Goal: Task Accomplishment & Management: Manage account settings

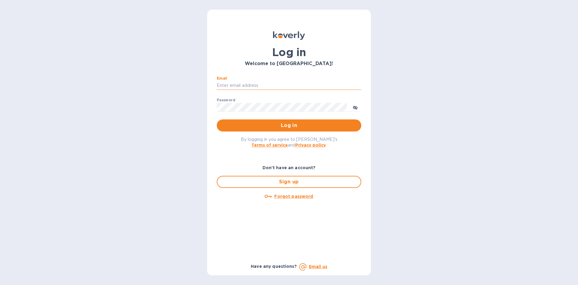
click at [264, 82] on input "Email" at bounding box center [289, 85] width 145 height 9
type input "[EMAIL_ADDRESS][DOMAIN_NAME]"
click at [217, 119] on button "Log in" at bounding box center [289, 125] width 145 height 12
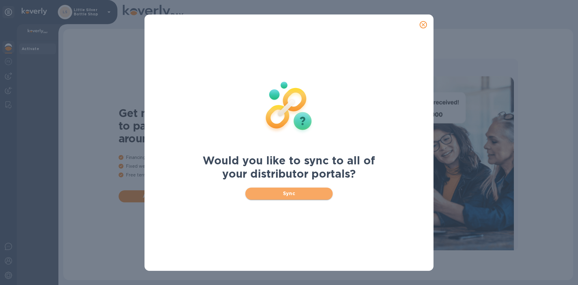
click at [317, 193] on span "Sync" at bounding box center [289, 193] width 78 height 7
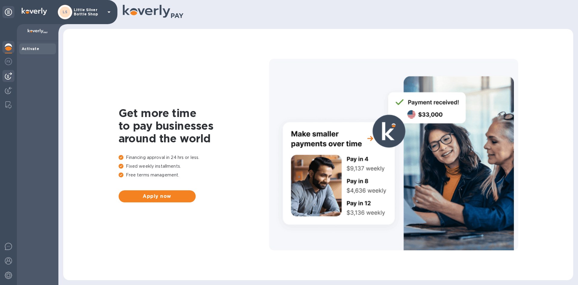
click at [6, 79] on img at bounding box center [8, 75] width 7 height 7
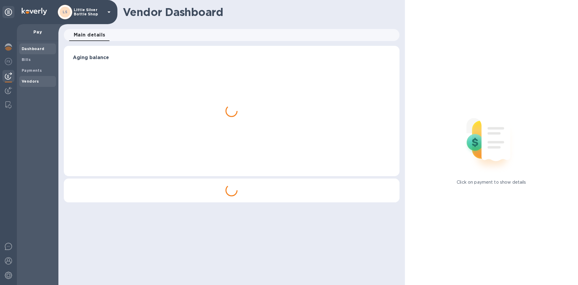
click at [32, 83] on span "Vendors" at bounding box center [30, 81] width 17 height 6
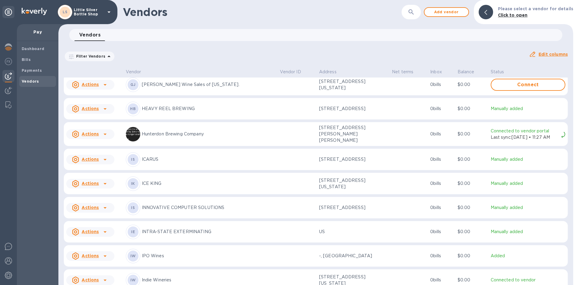
scroll to position [1028, 0]
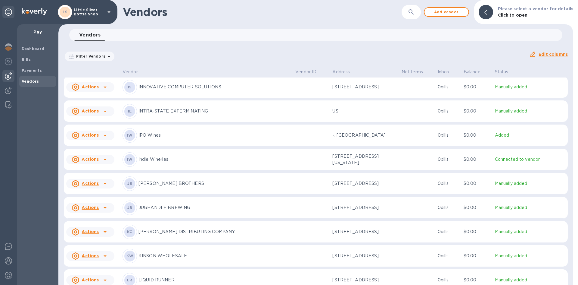
click at [172, 235] on p "[PERSON_NAME] DISTRIBUTING COMPANY" at bounding box center [215, 231] width 152 height 6
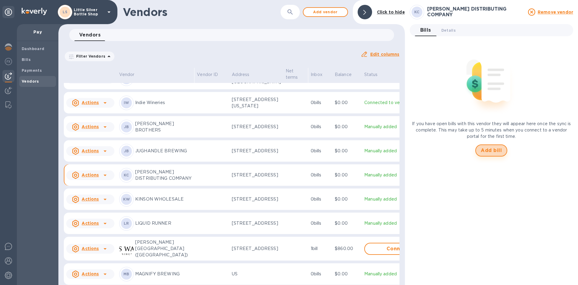
click at [491, 149] on span "Add bill" at bounding box center [491, 150] width 21 height 7
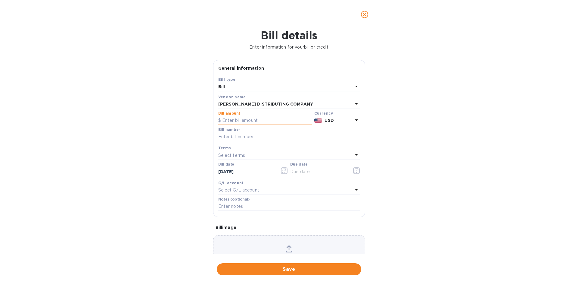
click at [253, 119] on input "text" at bounding box center [265, 120] width 94 height 9
type input "913.21"
click at [232, 135] on input "text" at bounding box center [289, 136] width 142 height 9
type input "146639"
click at [240, 155] on p "Select terms" at bounding box center [231, 155] width 27 height 6
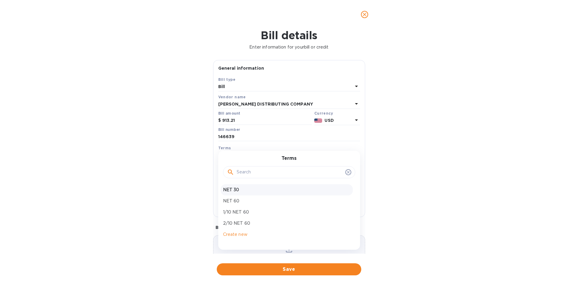
click at [236, 188] on p "NET 30" at bounding box center [286, 189] width 127 height 6
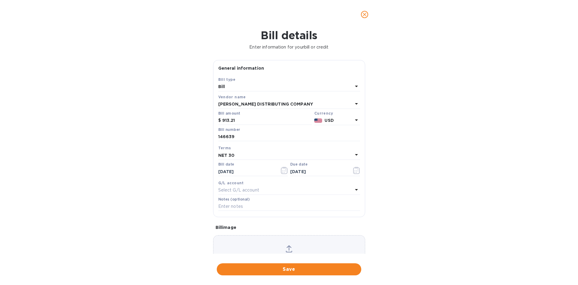
type input "[DATE]"
click at [231, 206] on input "text" at bounding box center [289, 206] width 142 height 9
type input "1-29987"
click at [311, 270] on span "Save" at bounding box center [289, 268] width 135 height 7
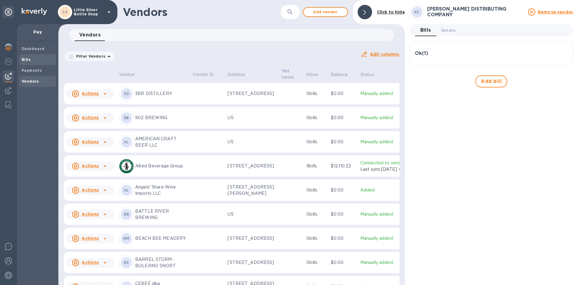
click at [27, 58] on b "Bills" at bounding box center [26, 59] width 9 height 5
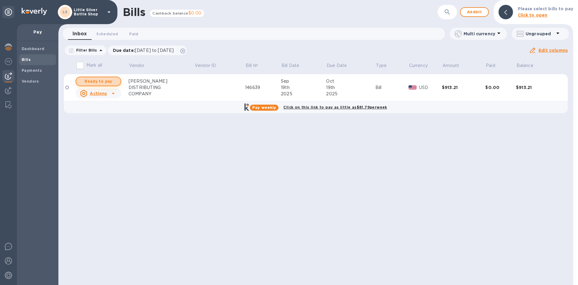
click at [97, 79] on span "Ready to pay" at bounding box center [98, 81] width 35 height 7
checkbox input "true"
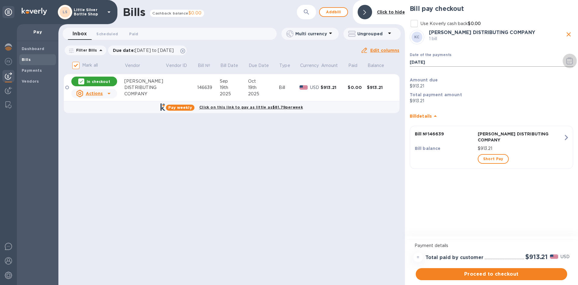
click at [570, 61] on icon "button" at bounding box center [570, 60] width 7 height 7
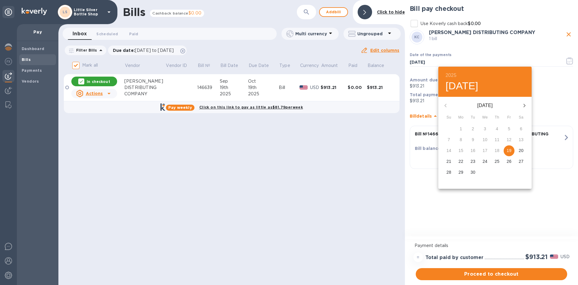
click at [527, 105] on icon "button" at bounding box center [524, 105] width 7 height 7
click at [512, 140] on span "10" at bounding box center [509, 139] width 11 height 6
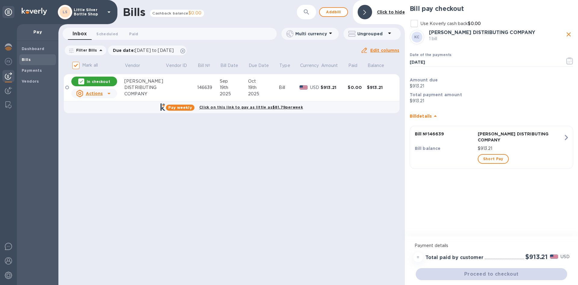
type input "[DATE]"
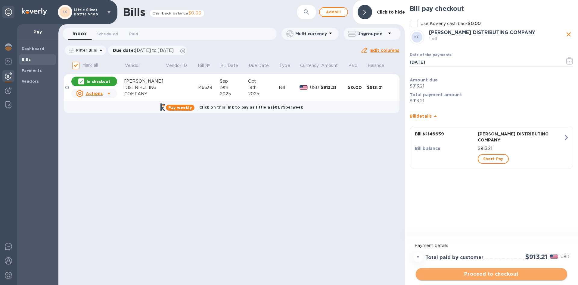
click at [498, 273] on span "Proceed to checkout" at bounding box center [492, 273] width 142 height 7
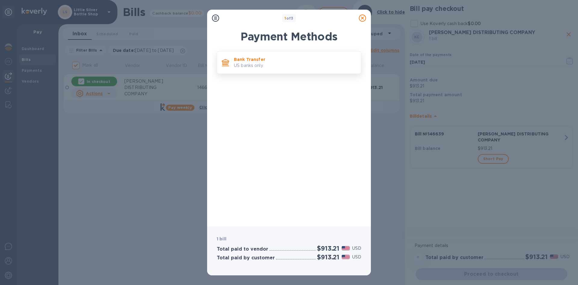
click at [308, 64] on p "US banks only." at bounding box center [295, 65] width 122 height 6
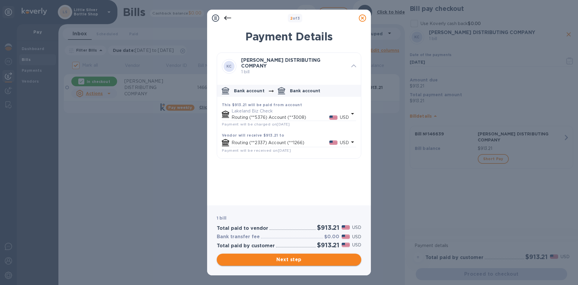
click at [327, 261] on span "Next step" at bounding box center [289, 259] width 135 height 7
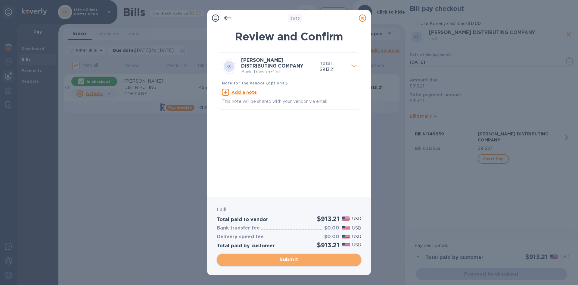
click at [328, 261] on span "Submit" at bounding box center [289, 259] width 135 height 7
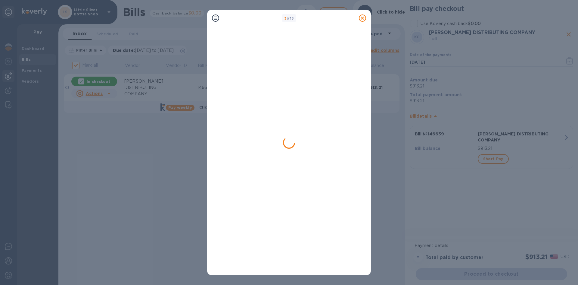
checkbox input "false"
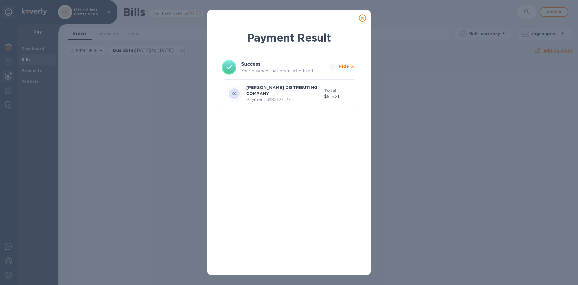
click at [361, 17] on icon at bounding box center [362, 17] width 7 height 7
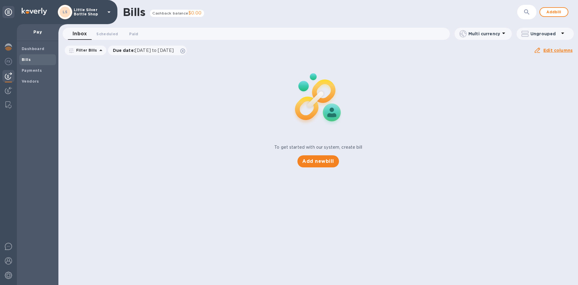
click at [110, 12] on icon at bounding box center [109, 12] width 3 height 2
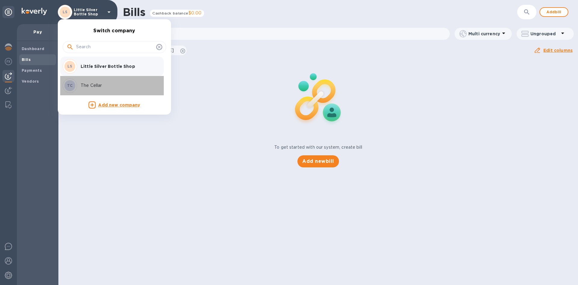
click at [96, 85] on p "The Cellar" at bounding box center [119, 85] width 76 height 6
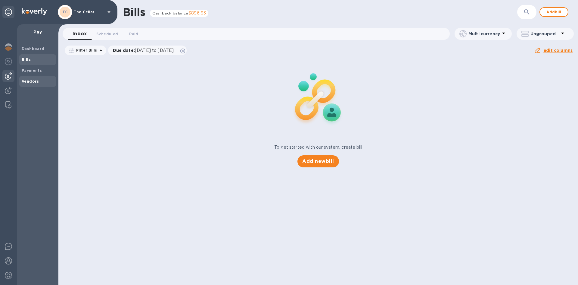
click at [34, 81] on b "Vendors" at bounding box center [30, 81] width 17 height 5
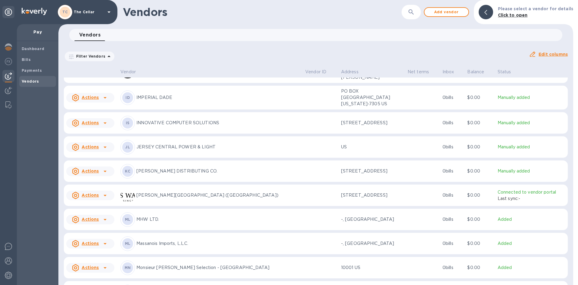
scroll to position [399, 0]
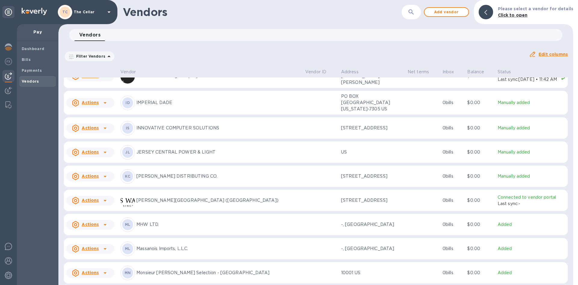
click at [156, 178] on p "KANE DISTRIBUTING CO." at bounding box center [218, 176] width 164 height 6
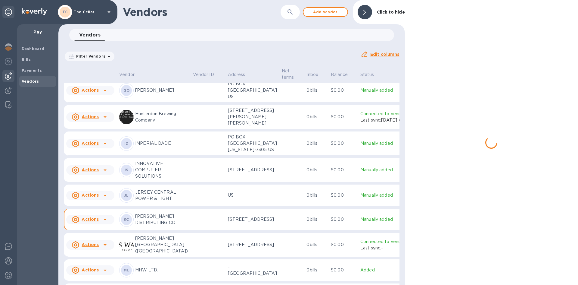
scroll to position [474, 0]
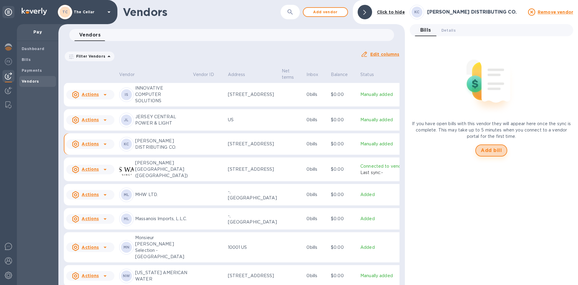
click at [489, 149] on span "Add bill" at bounding box center [491, 150] width 21 height 7
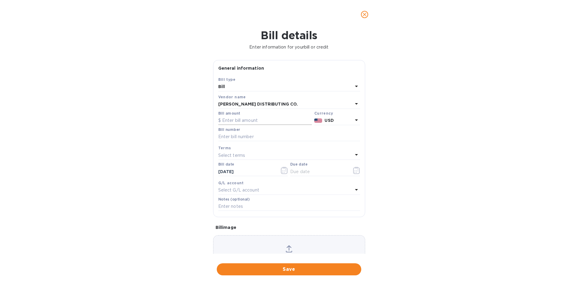
click at [263, 120] on input "text" at bounding box center [265, 120] width 94 height 9
type input "405.88"
click at [259, 136] on input "text" at bounding box center [289, 136] width 142 height 9
type input "146638"
click at [249, 156] on div "Select terms" at bounding box center [285, 155] width 135 height 8
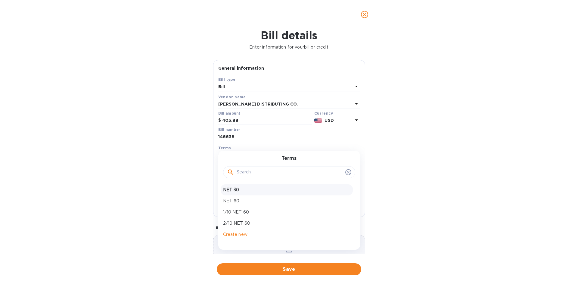
click at [249, 190] on p "NET 30" at bounding box center [286, 189] width 127 height 6
type input "[DATE]"
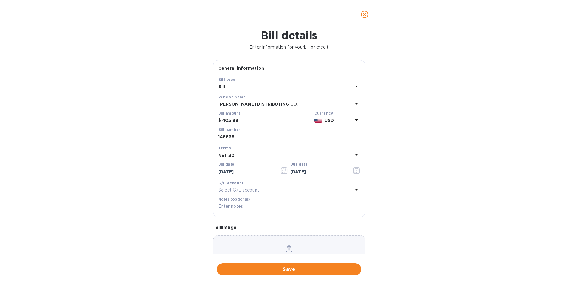
click at [248, 205] on input "text" at bounding box center [289, 206] width 142 height 9
type input "2-11172"
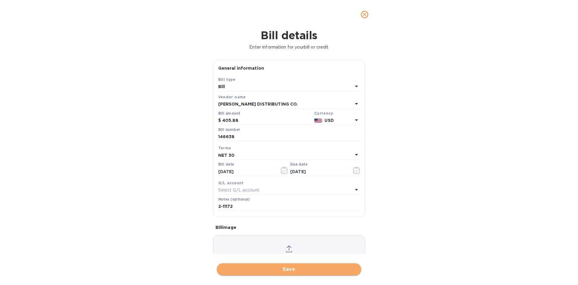
click at [315, 269] on span "Save" at bounding box center [289, 268] width 135 height 7
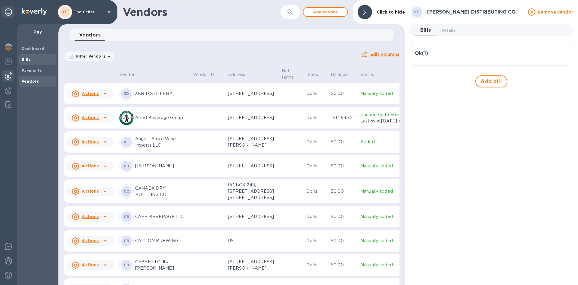
click at [36, 59] on span "Bills" at bounding box center [38, 60] width 32 height 6
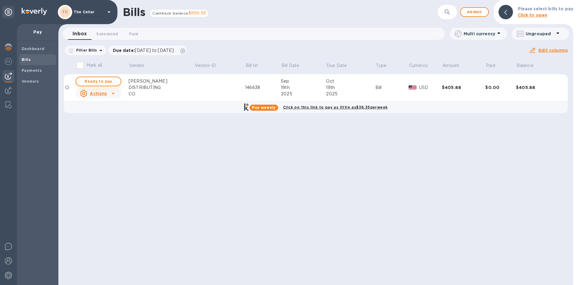
click at [96, 82] on span "Ready to pay" at bounding box center [98, 81] width 35 height 7
checkbox input "true"
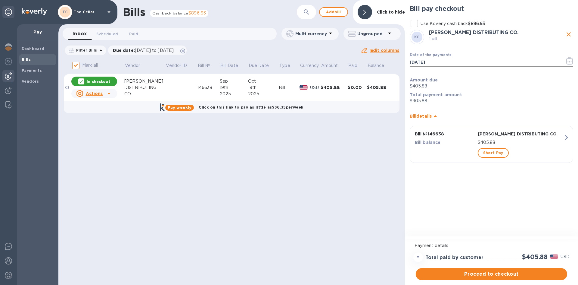
click at [570, 62] on icon "button" at bounding box center [570, 60] width 7 height 7
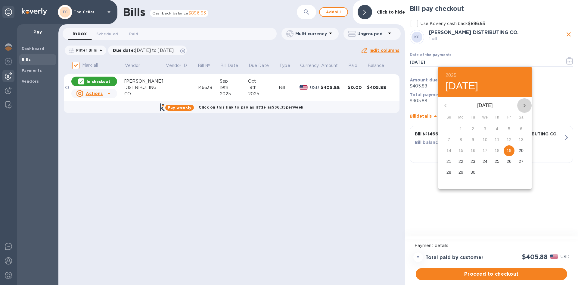
click at [525, 105] on icon "button" at bounding box center [525, 106] width 2 height 4
click at [487, 140] on span "8" at bounding box center [485, 139] width 11 height 6
type input "10/08/2025"
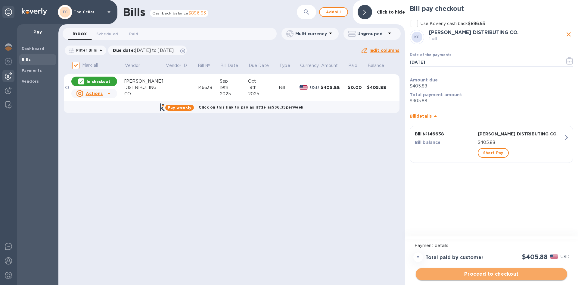
click at [528, 275] on span "Proceed to checkout" at bounding box center [492, 273] width 142 height 7
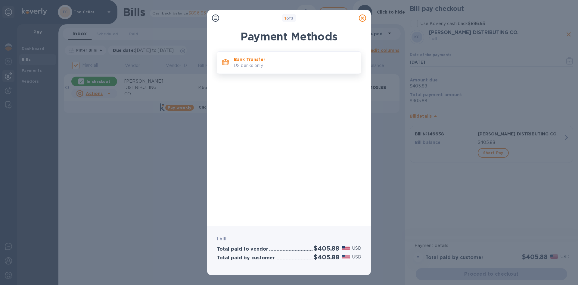
click at [323, 63] on p "US banks only." at bounding box center [295, 65] width 122 height 6
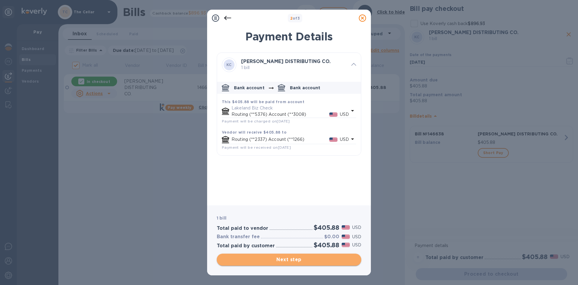
click at [327, 261] on span "Next step" at bounding box center [289, 259] width 135 height 7
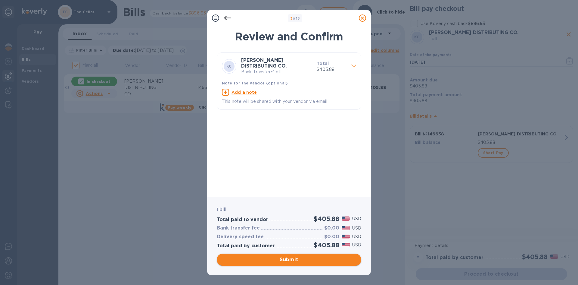
click at [328, 262] on span "Submit" at bounding box center [289, 259] width 135 height 7
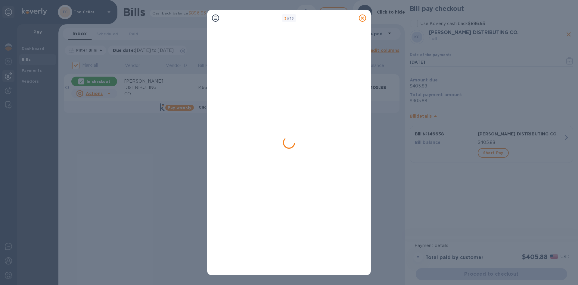
checkbox input "false"
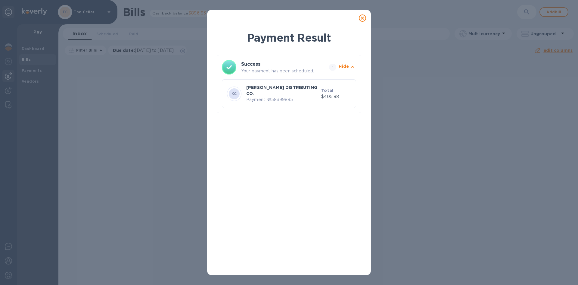
click at [364, 18] on icon at bounding box center [362, 17] width 7 height 7
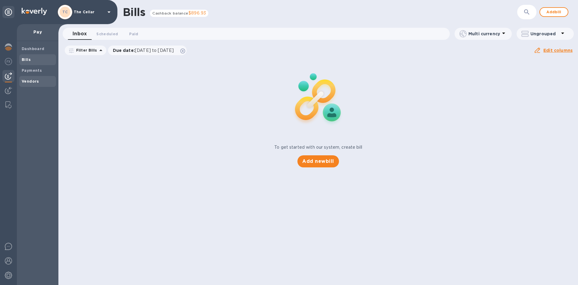
click at [35, 82] on b "Vendors" at bounding box center [30, 81] width 17 height 5
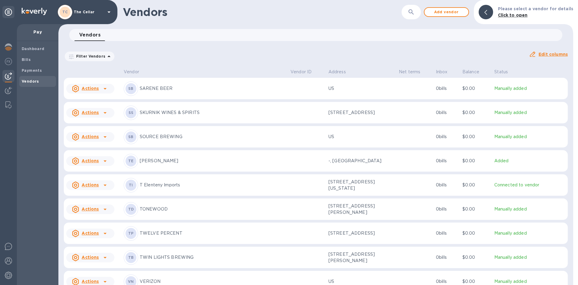
scroll to position [964, 0]
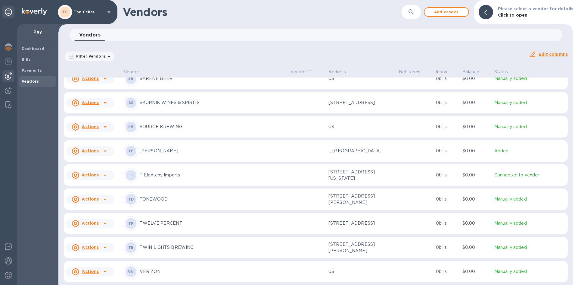
click at [180, 223] on p "TWELVE PERCENT" at bounding box center [213, 223] width 146 height 6
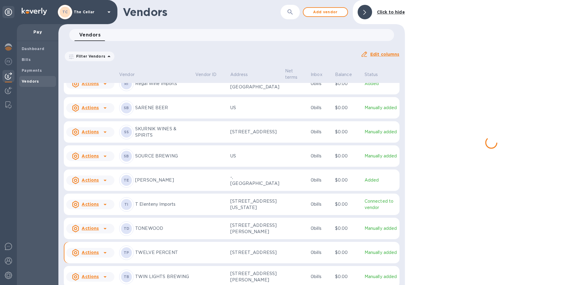
scroll to position [987, 0]
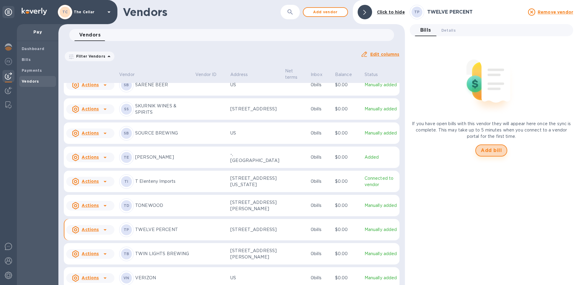
click at [490, 148] on span "Add bill" at bounding box center [491, 150] width 21 height 7
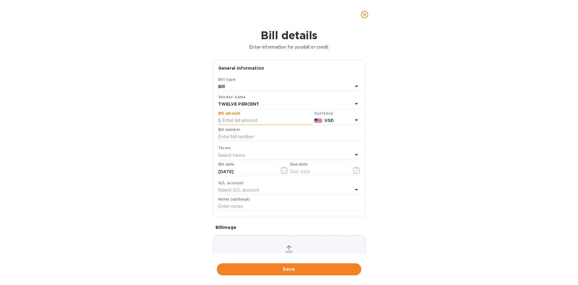
click at [249, 121] on input "text" at bounding box center [265, 120] width 94 height 9
type input "249.16"
click at [245, 134] on input "text" at bounding box center [289, 136] width 142 height 9
type input "270776"
click at [236, 157] on p "Select terms" at bounding box center [231, 155] width 27 height 6
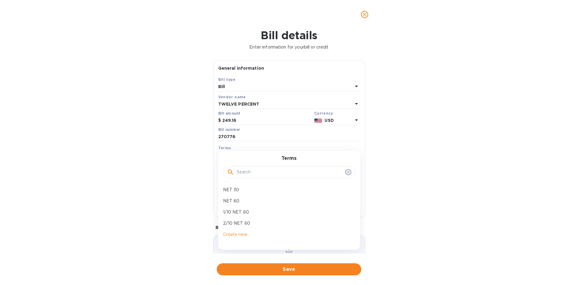
click at [236, 190] on p "NET 30" at bounding box center [286, 189] width 127 height 6
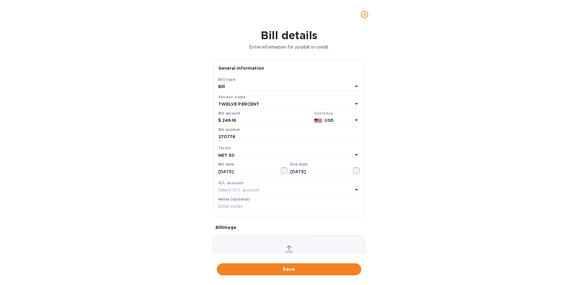
type input "[DATE]"
click at [236, 205] on input "text" at bounding box center [289, 206] width 142 height 9
type input "2-11171"
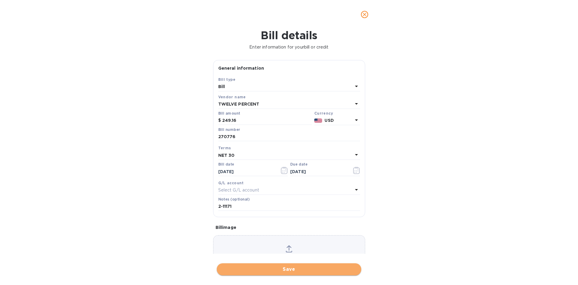
click at [306, 265] on span "Save" at bounding box center [289, 268] width 135 height 7
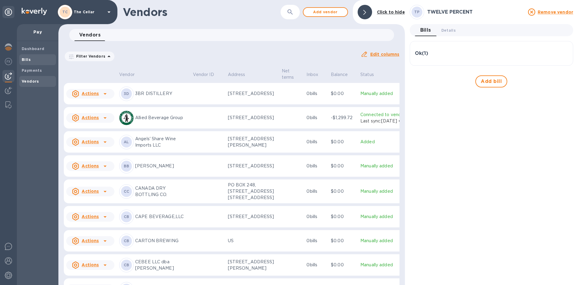
click at [32, 59] on span "Bills" at bounding box center [38, 60] width 32 height 6
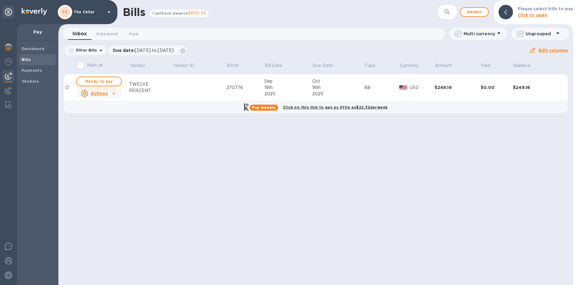
click at [107, 82] on span "Ready to pay" at bounding box center [99, 81] width 35 height 7
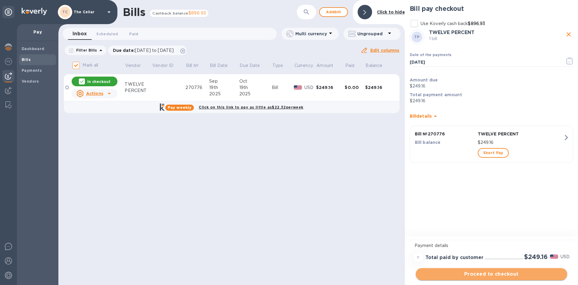
click at [525, 273] on span "Proceed to checkout" at bounding box center [492, 273] width 142 height 7
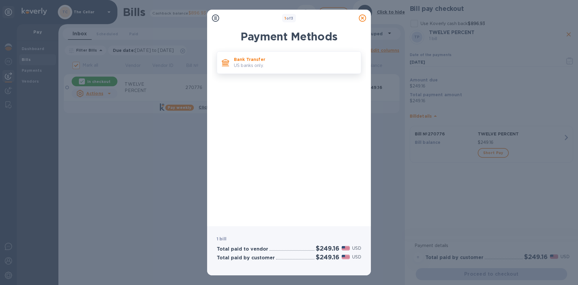
click at [263, 67] on p "US banks only." at bounding box center [295, 65] width 122 height 6
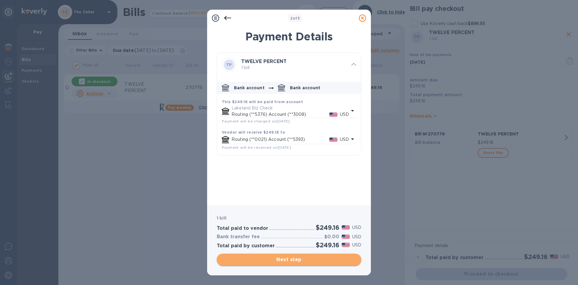
click at [304, 261] on span "Next step" at bounding box center [289, 259] width 135 height 7
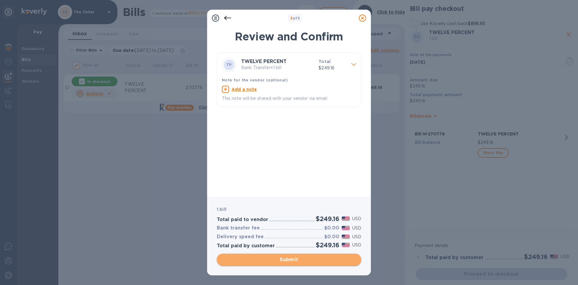
click at [305, 261] on span "Submit" at bounding box center [289, 259] width 135 height 7
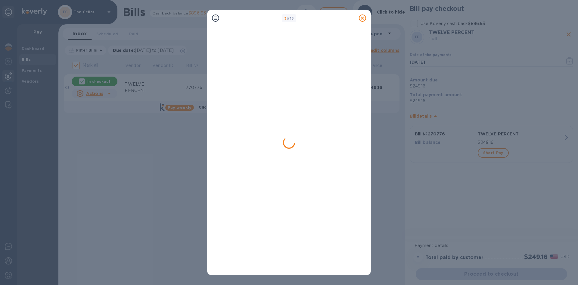
checkbox input "false"
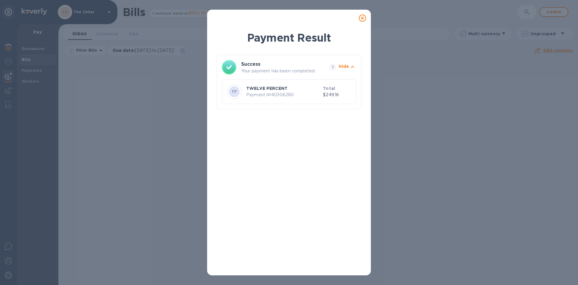
click at [361, 20] on icon at bounding box center [362, 17] width 7 height 7
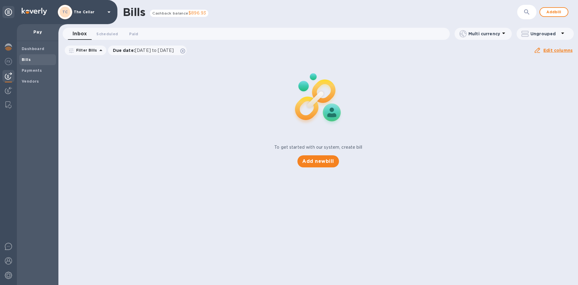
click at [109, 14] on icon at bounding box center [108, 11] width 7 height 7
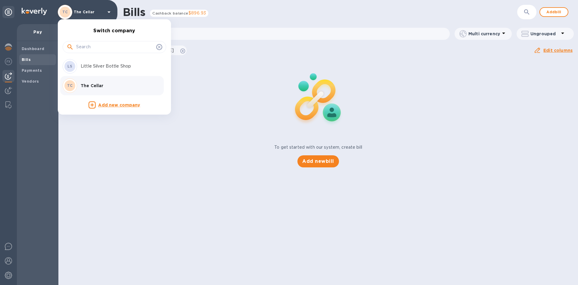
click at [94, 66] on p "Little Silver Bottle Shop" at bounding box center [119, 66] width 76 height 6
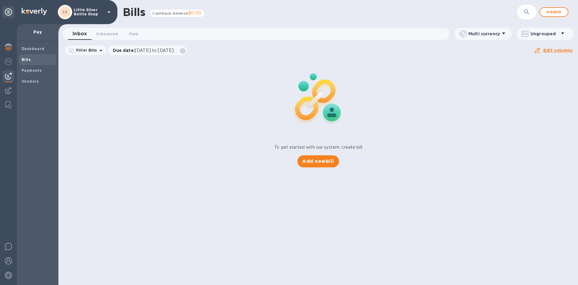
click at [32, 58] on span "Bills" at bounding box center [38, 60] width 32 height 6
click at [35, 82] on b "Vendors" at bounding box center [30, 81] width 17 height 5
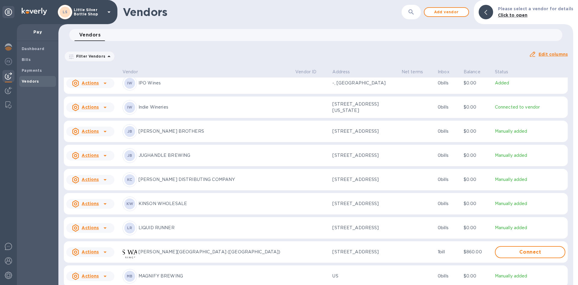
scroll to position [1286, 0]
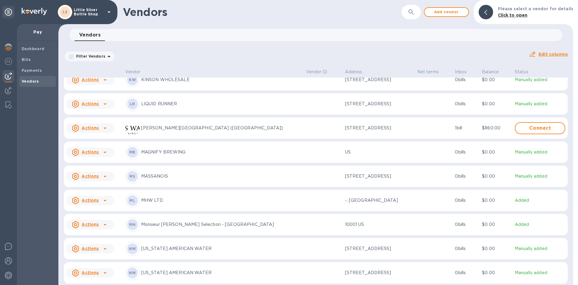
click at [161, 227] on p "Monsieur Touton Selection - NJ" at bounding box center [221, 224] width 160 height 6
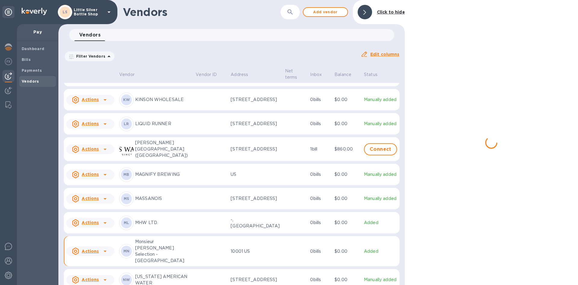
scroll to position [1317, 0]
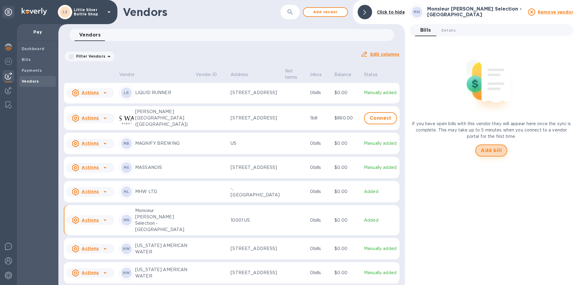
click at [494, 151] on span "Add bill" at bounding box center [491, 150] width 21 height 7
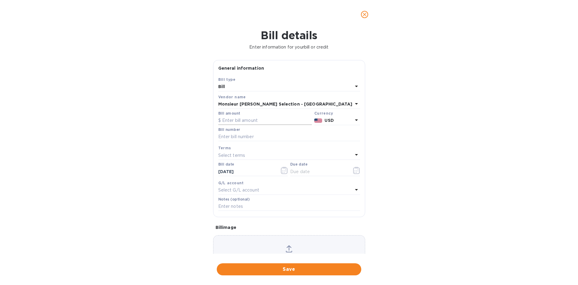
click at [284, 120] on input "text" at bounding box center [265, 120] width 94 height 9
type input "1,224.00"
click at [277, 137] on input "text" at bounding box center [289, 136] width 142 height 9
type input "407802"
click at [251, 156] on div "Select terms" at bounding box center [285, 155] width 135 height 8
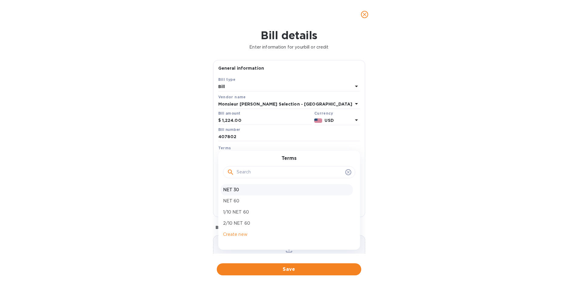
click at [250, 190] on p "NET 30" at bounding box center [286, 189] width 127 height 6
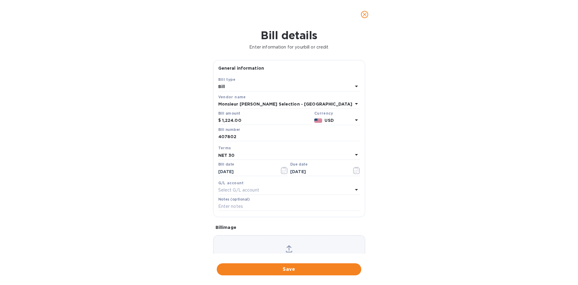
type input "[DATE]"
click at [243, 207] on input "text" at bounding box center [289, 206] width 142 height 9
type input "1-30002"
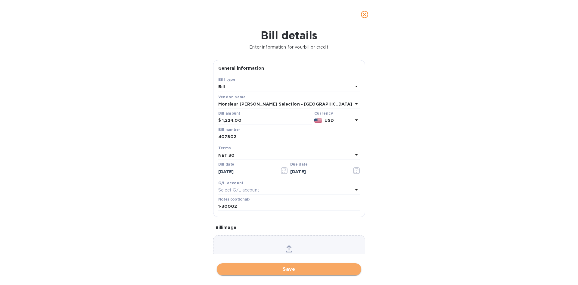
click at [299, 266] on span "Save" at bounding box center [289, 268] width 135 height 7
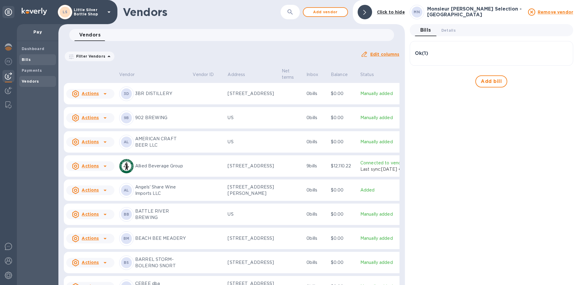
click at [39, 61] on span "Bills" at bounding box center [38, 60] width 32 height 6
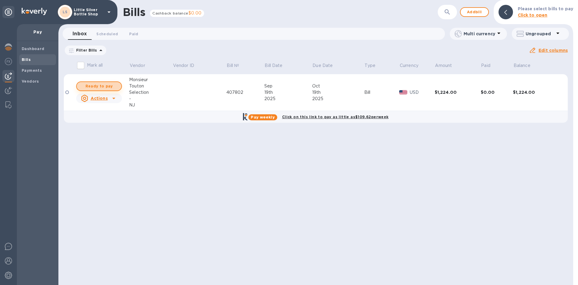
click at [92, 86] on span "Ready to pay" at bounding box center [99, 86] width 35 height 7
checkbox input "true"
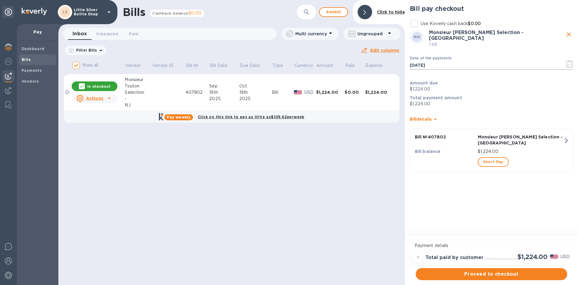
click at [571, 62] on icon "button" at bounding box center [570, 63] width 7 height 7
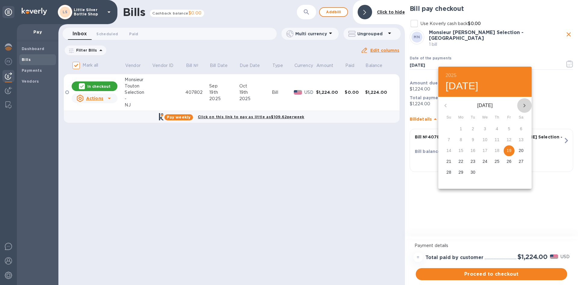
click at [523, 102] on icon "button" at bounding box center [524, 105] width 7 height 7
click at [498, 139] on p "9" at bounding box center [497, 139] width 2 height 6
type input "10/09/2025"
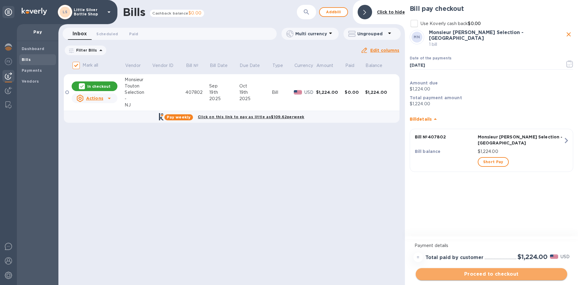
click at [514, 273] on span "Proceed to checkout" at bounding box center [492, 273] width 142 height 7
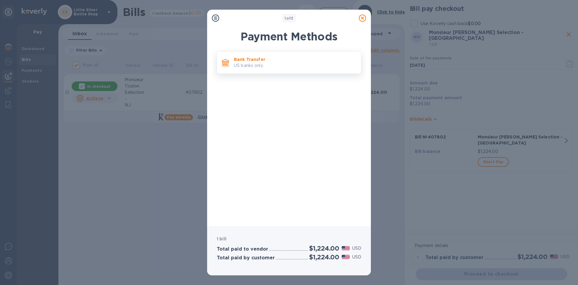
click at [278, 68] on p "US banks only." at bounding box center [295, 65] width 122 height 6
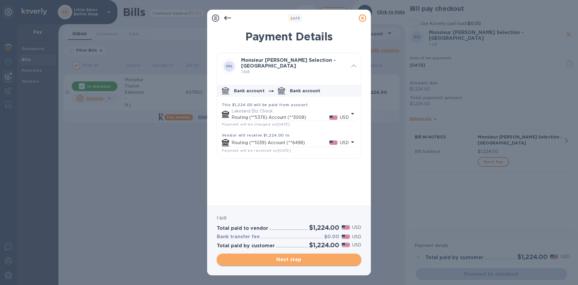
click at [314, 260] on span "Next step" at bounding box center [289, 259] width 135 height 7
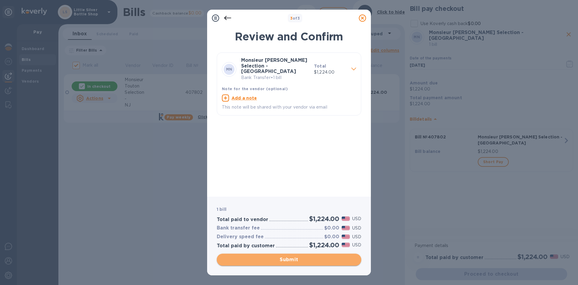
click at [314, 260] on span "Submit" at bounding box center [289, 259] width 135 height 7
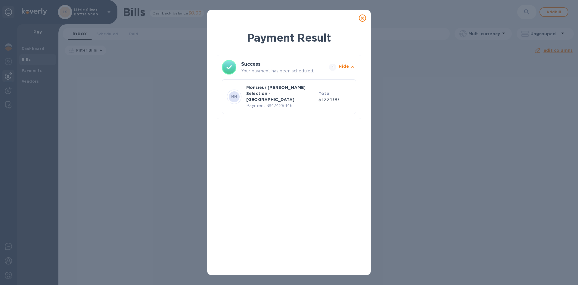
click at [363, 18] on icon at bounding box center [362, 17] width 7 height 7
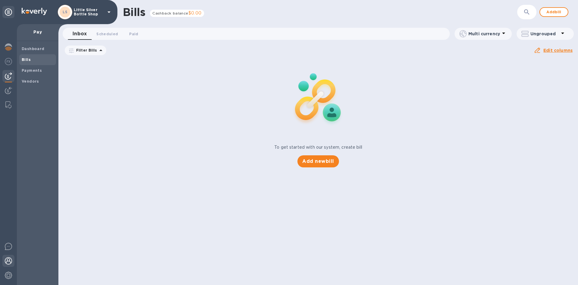
click at [5, 261] on img at bounding box center [8, 260] width 7 height 7
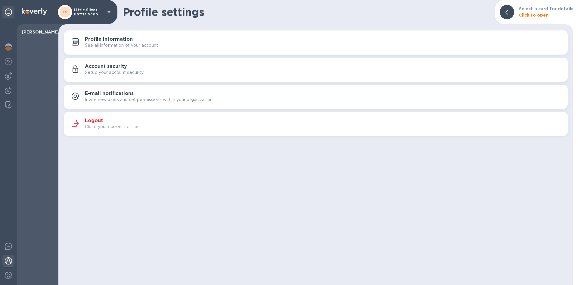
click at [11, 263] on img at bounding box center [8, 260] width 7 height 7
click at [97, 123] on h3 "Logout" at bounding box center [94, 121] width 18 height 6
